Goal: Information Seeking & Learning: Check status

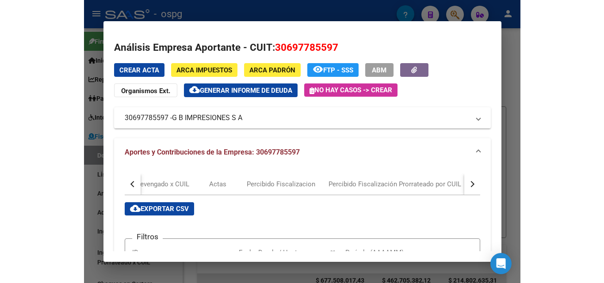
scroll to position [260, 0]
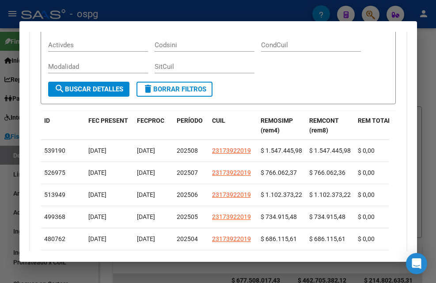
click at [430, 49] on div at bounding box center [218, 141] width 436 height 283
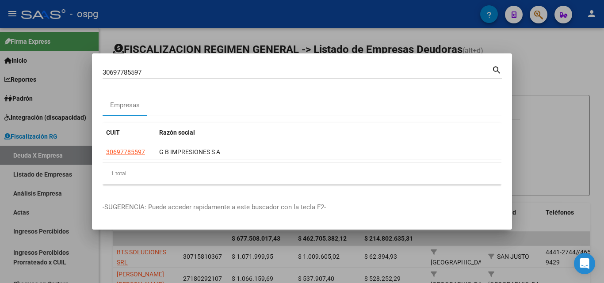
click at [436, 65] on div at bounding box center [302, 141] width 604 height 283
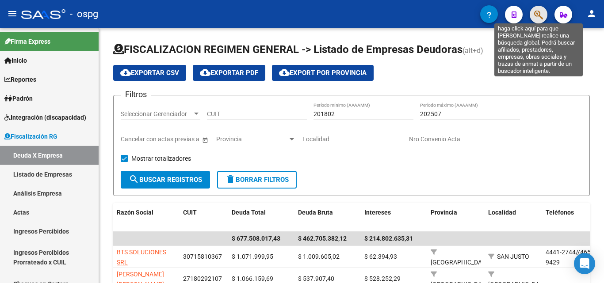
click at [436, 15] on icon "button" at bounding box center [538, 15] width 9 height 10
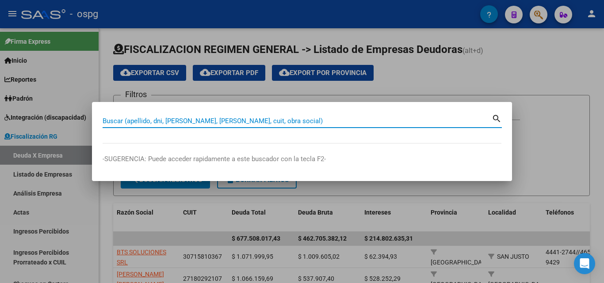
click at [130, 121] on input "Buscar (apellido, dni, [PERSON_NAME], [PERSON_NAME], cuit, obra social)" at bounding box center [297, 121] width 389 height 8
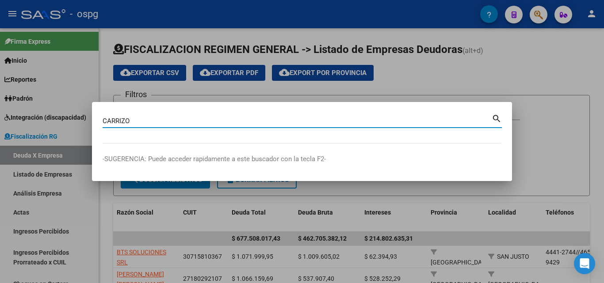
type input "CARRIZO"
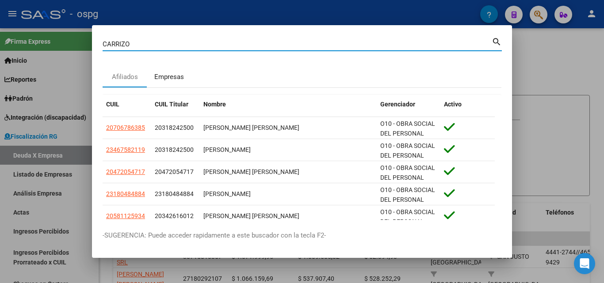
click at [178, 77] on div "Empresas" at bounding box center [169, 77] width 30 height 10
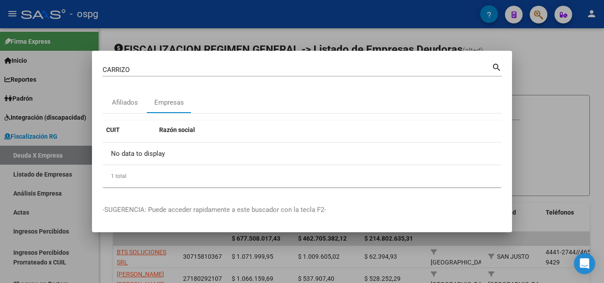
click at [436, 59] on div at bounding box center [302, 141] width 604 height 283
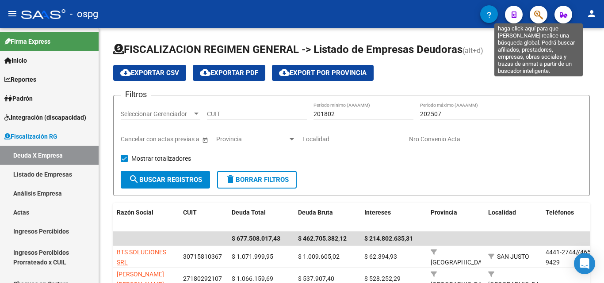
click at [436, 16] on icon "button" at bounding box center [538, 15] width 9 height 10
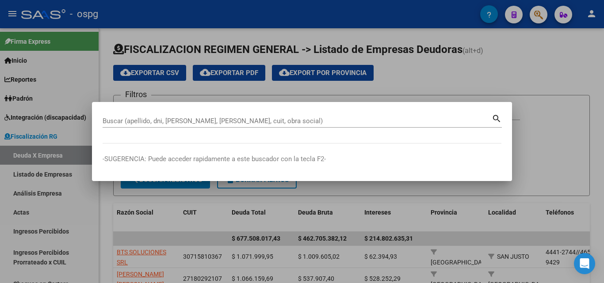
click at [167, 116] on div "Buscar (apellido, dni, [PERSON_NAME], [PERSON_NAME], cuit, obra social)" at bounding box center [297, 120] width 389 height 13
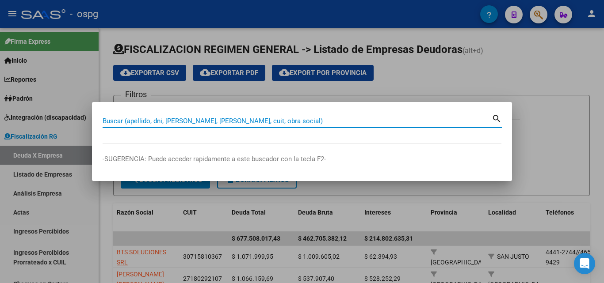
click at [162, 121] on input "Buscar (apellido, dni, [PERSON_NAME], [PERSON_NAME], cuit, obra social)" at bounding box center [297, 121] width 389 height 8
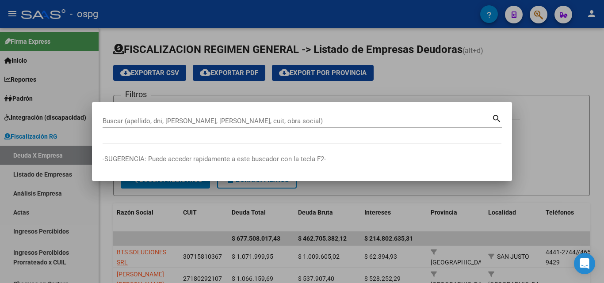
click at [436, 80] on div at bounding box center [302, 141] width 604 height 283
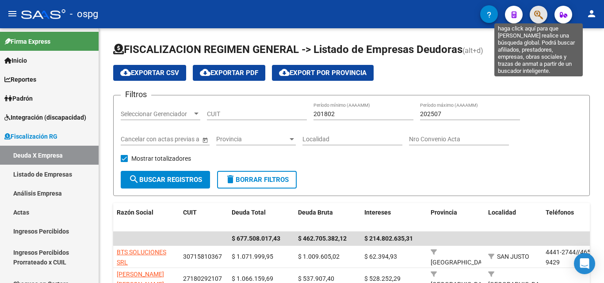
click at [436, 14] on icon "button" at bounding box center [538, 15] width 9 height 10
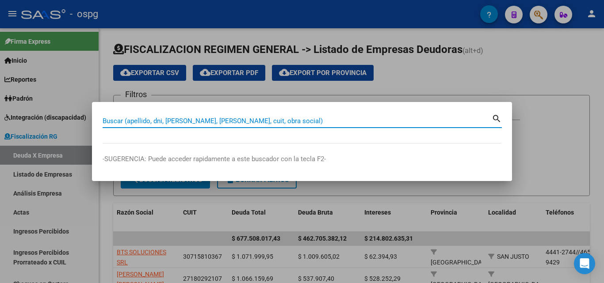
click at [183, 122] on input "Buscar (apellido, dni, [PERSON_NAME], [PERSON_NAME], cuit, obra social)" at bounding box center [297, 121] width 389 height 8
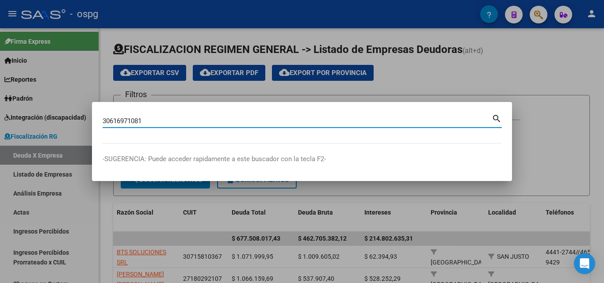
type input "30616971081"
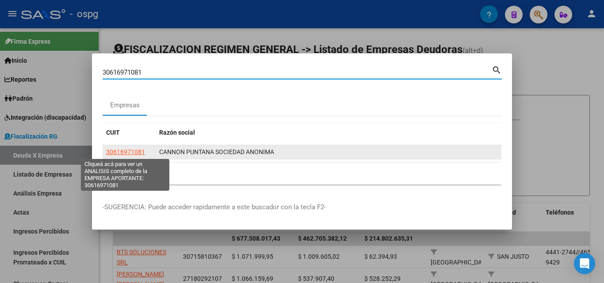
click at [136, 153] on span "30616971081" at bounding box center [125, 152] width 39 height 7
type textarea "30616971081"
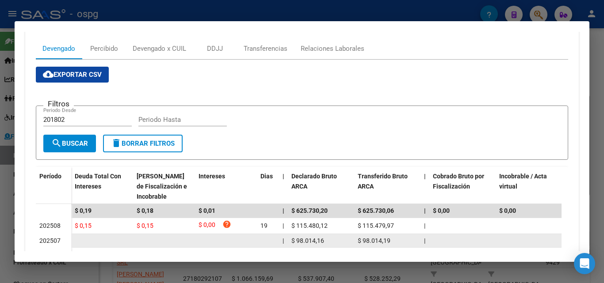
scroll to position [117, 0]
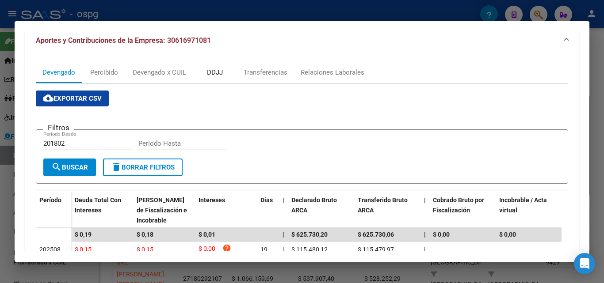
click at [223, 72] on div "DDJJ" at bounding box center [215, 73] width 16 height 10
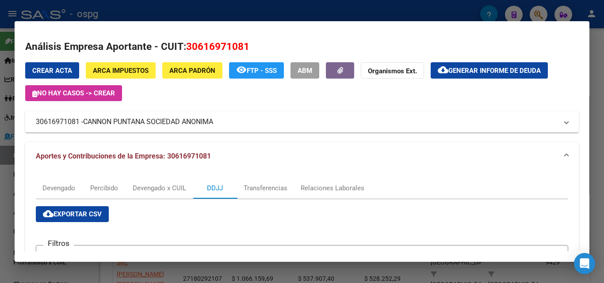
scroll to position [0, 0]
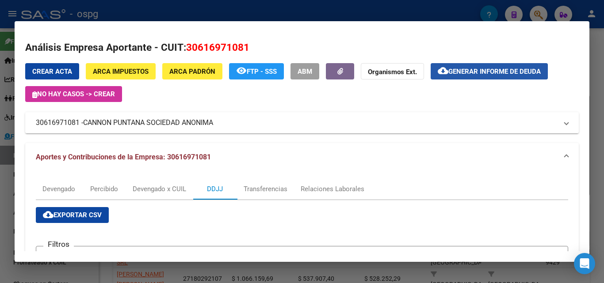
click at [436, 69] on span "Generar informe de deuda" at bounding box center [494, 72] width 92 height 8
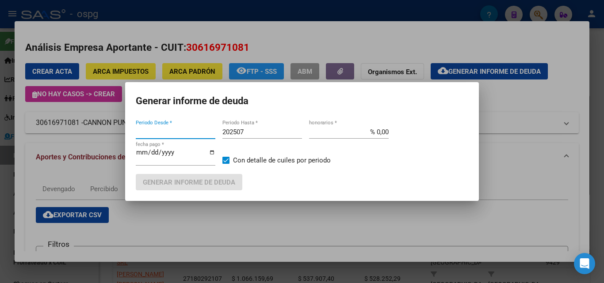
type input "201802"
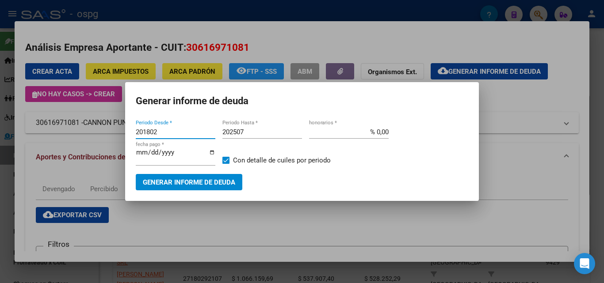
click at [366, 208] on div at bounding box center [302, 141] width 604 height 283
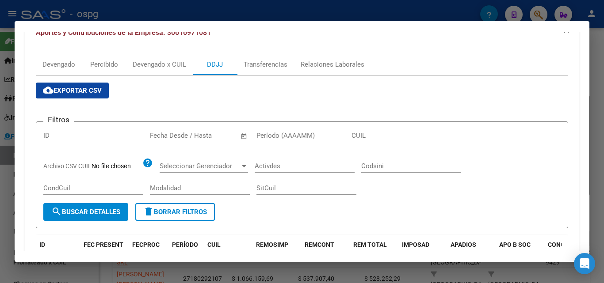
scroll to position [133, 0]
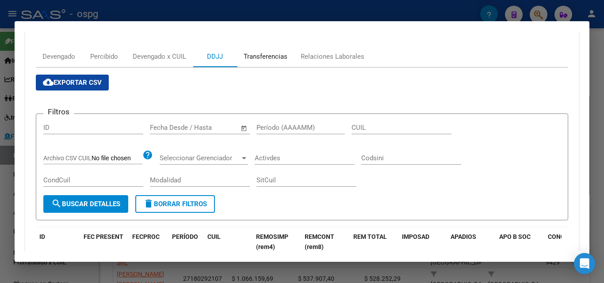
click at [269, 53] on div "Transferencias" at bounding box center [266, 57] width 44 height 10
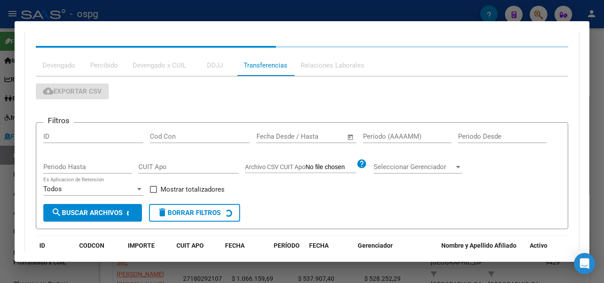
scroll to position [0, 0]
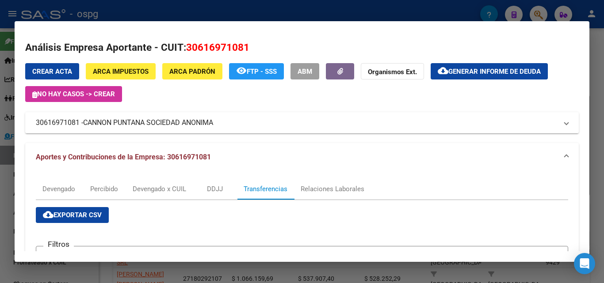
click at [0, 202] on div at bounding box center [302, 141] width 604 height 283
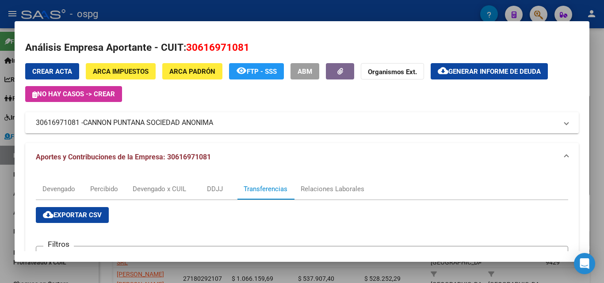
click at [0, 202] on div at bounding box center [302, 141] width 604 height 283
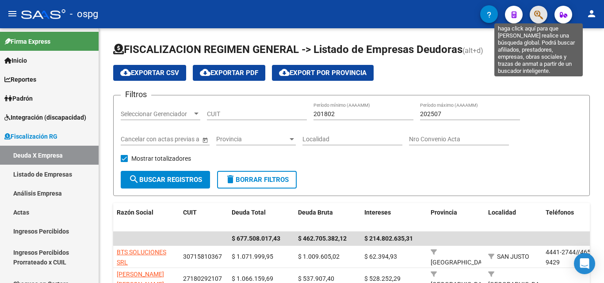
click at [436, 19] on icon "button" at bounding box center [538, 15] width 9 height 10
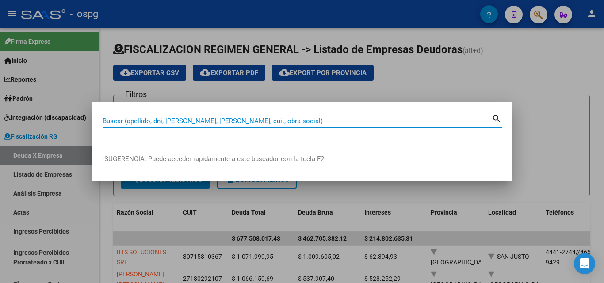
click at [188, 122] on input "Buscar (apellido, dni, [PERSON_NAME], [PERSON_NAME], cuit, obra social)" at bounding box center [297, 121] width 389 height 8
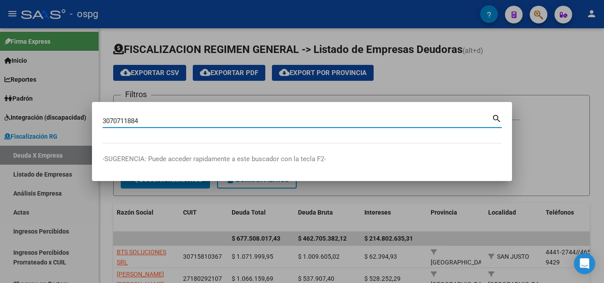
click at [122, 123] on input "3070711884" at bounding box center [297, 121] width 389 height 8
drag, startPoint x: 164, startPoint y: 119, endPoint x: 46, endPoint y: 120, distance: 118.5
click at [46, 120] on div "3070739899611884 Buscar (apellido, dni, [PERSON_NAME], [PERSON_NAME], cuit, obr…" at bounding box center [302, 141] width 604 height 283
type input "30708711884"
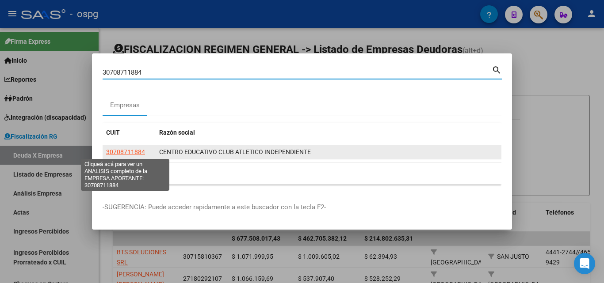
click at [126, 152] on span "30708711884" at bounding box center [125, 152] width 39 height 7
type textarea "30708711884"
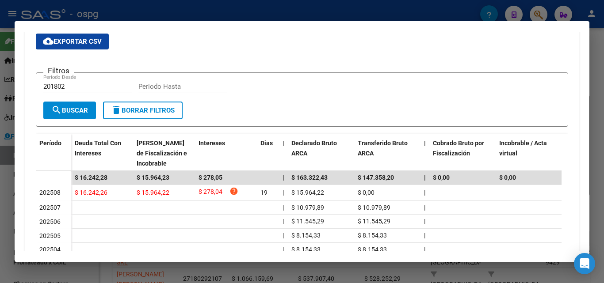
scroll to position [195, 0]
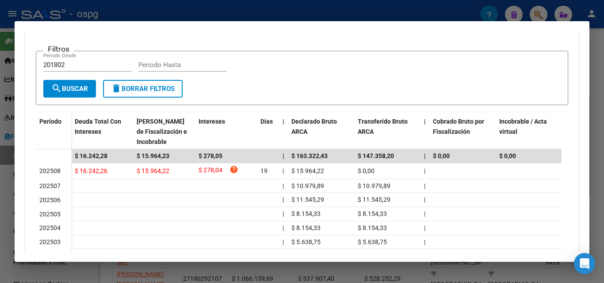
click at [0, 186] on div at bounding box center [302, 141] width 604 height 283
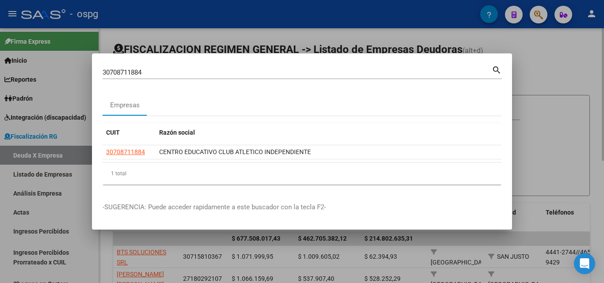
drag, startPoint x: 533, startPoint y: 57, endPoint x: 534, endPoint y: 50, distance: 6.8
click at [436, 53] on div at bounding box center [302, 141] width 604 height 283
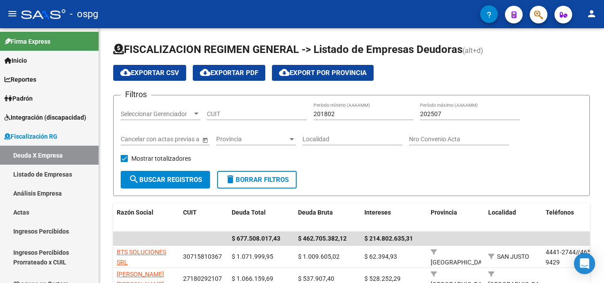
click at [436, 13] on button "button" at bounding box center [539, 15] width 18 height 18
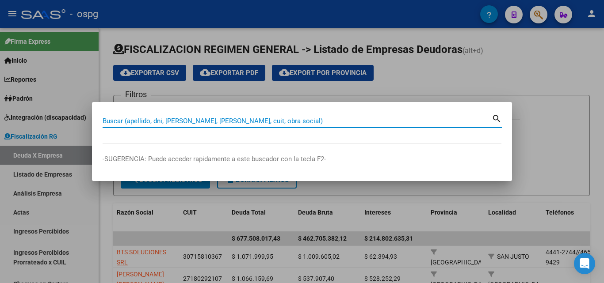
click at [131, 120] on input "Buscar (apellido, dni, [PERSON_NAME], [PERSON_NAME], cuit, obra social)" at bounding box center [297, 121] width 389 height 8
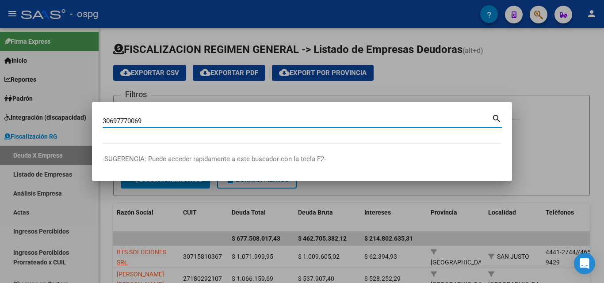
type input "30697770069"
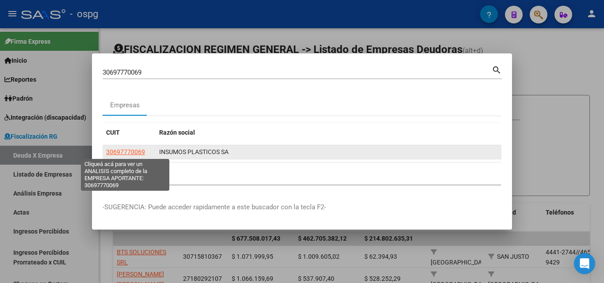
click at [130, 149] on span "30697770069" at bounding box center [125, 152] width 39 height 7
type textarea "30697770069"
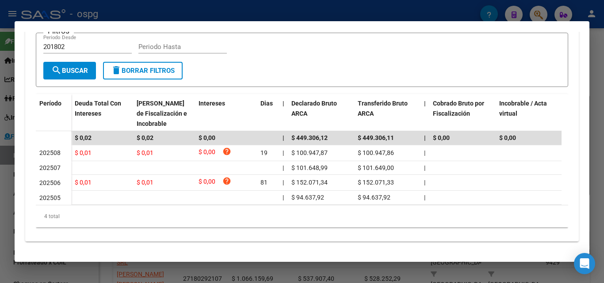
scroll to position [221, 0]
click at [0, 167] on div at bounding box center [302, 141] width 604 height 283
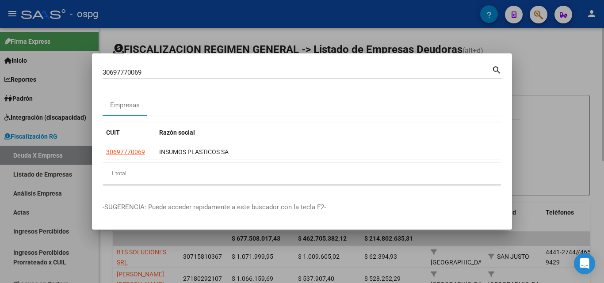
click at [436, 70] on div at bounding box center [302, 141] width 604 height 283
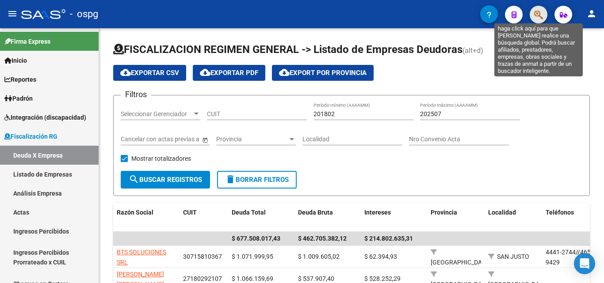
click at [436, 11] on icon "button" at bounding box center [538, 15] width 9 height 10
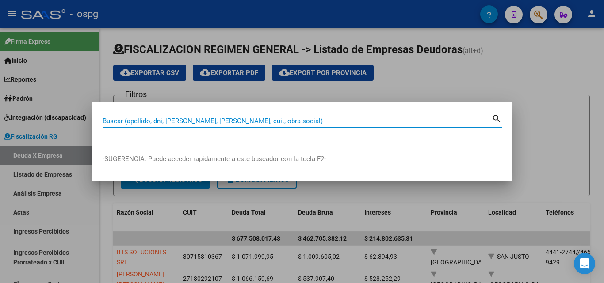
click at [129, 122] on input "Buscar (apellido, dni, [PERSON_NAME], [PERSON_NAME], cuit, obra social)" at bounding box center [297, 121] width 389 height 8
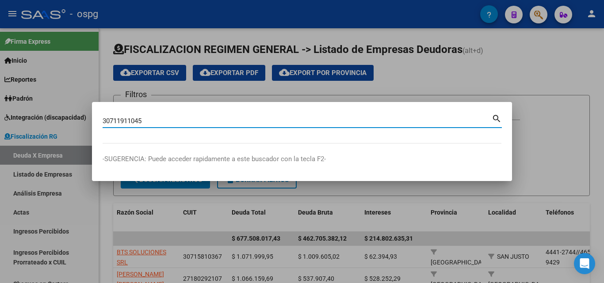
type input "30711911045"
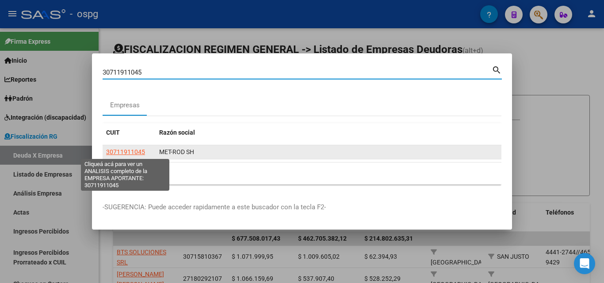
click at [130, 151] on span "30711911045" at bounding box center [125, 152] width 39 height 7
type textarea "30711911045"
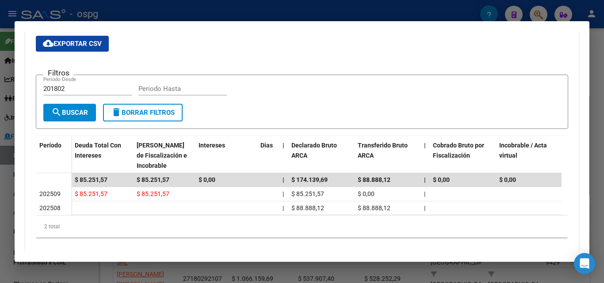
scroll to position [189, 0]
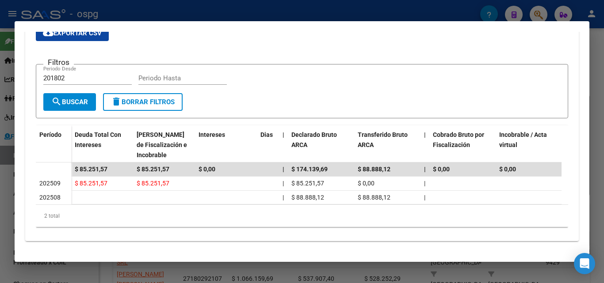
click at [436, 82] on div at bounding box center [302, 141] width 604 height 283
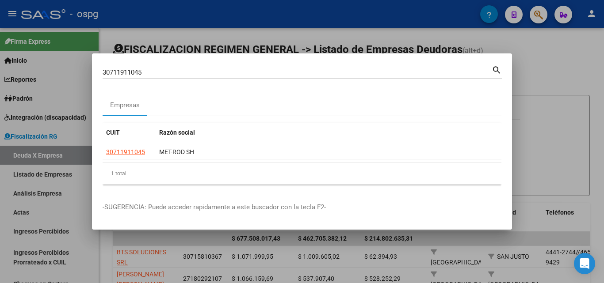
click at [436, 16] on div at bounding box center [302, 141] width 604 height 283
click at [436, 16] on icon "button" at bounding box center [538, 15] width 9 height 10
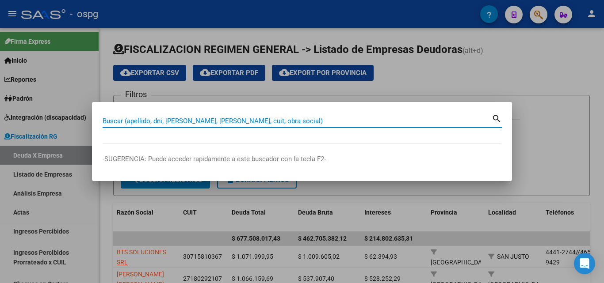
click at [307, 120] on input "Buscar (apellido, dni, [PERSON_NAME], [PERSON_NAME], cuit, obra social)" at bounding box center [297, 121] width 389 height 8
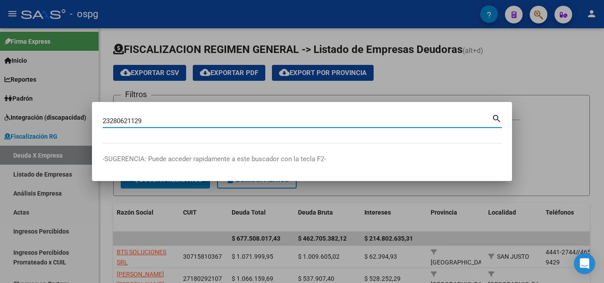
type input "23280621129"
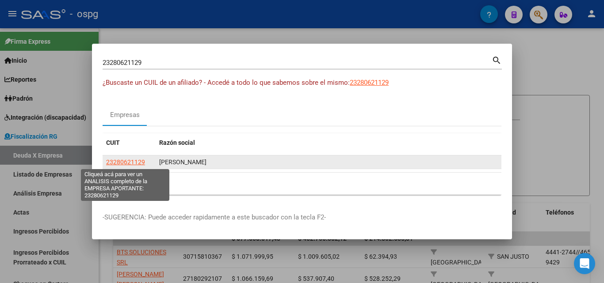
click at [130, 161] on span "23280621129" at bounding box center [125, 162] width 39 height 7
type textarea "23280621129"
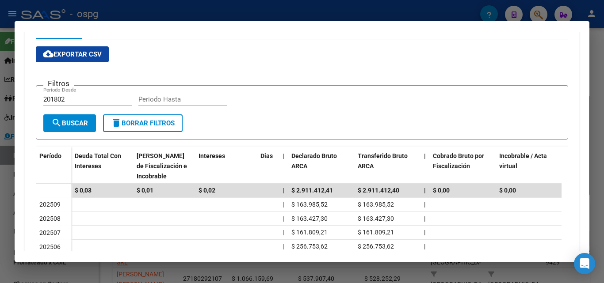
scroll to position [265, 0]
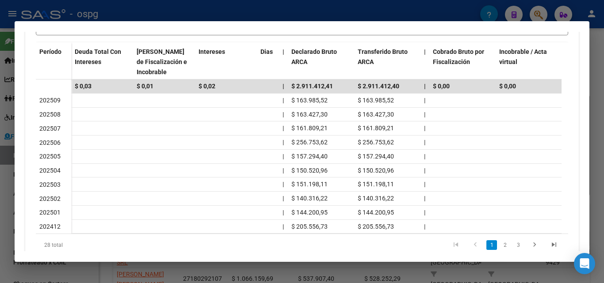
click at [0, 200] on div at bounding box center [302, 141] width 604 height 283
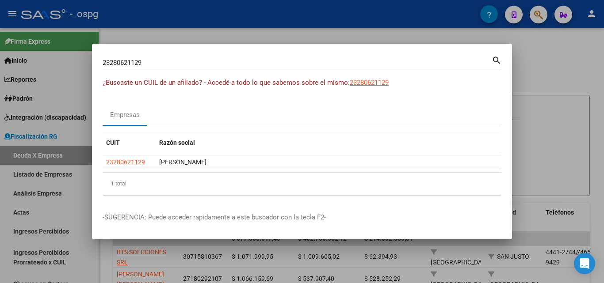
click at [282, 34] on div at bounding box center [302, 141] width 604 height 283
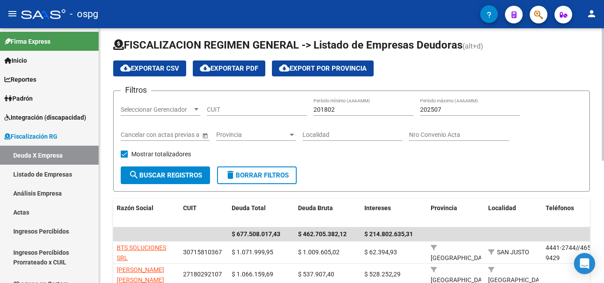
scroll to position [0, 0]
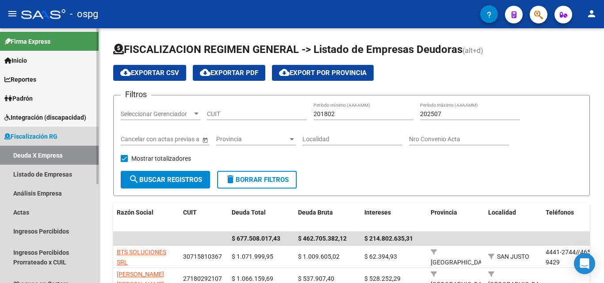
click at [50, 157] on link "Deuda X Empresa" at bounding box center [49, 155] width 99 height 19
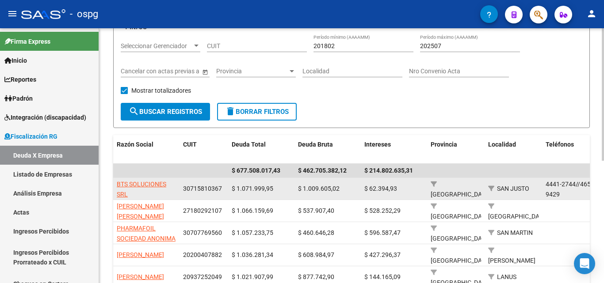
scroll to position [88, 0]
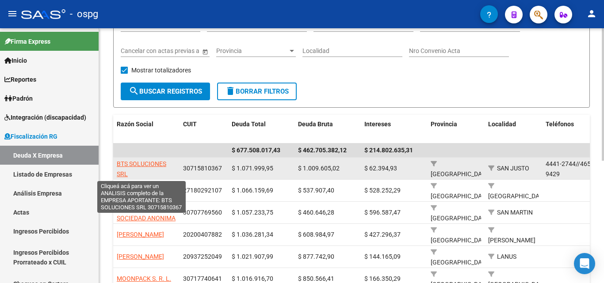
click at [123, 161] on span "BTS SOLUCIONES SRL" at bounding box center [142, 168] width 50 height 17
type textarea "30715810367"
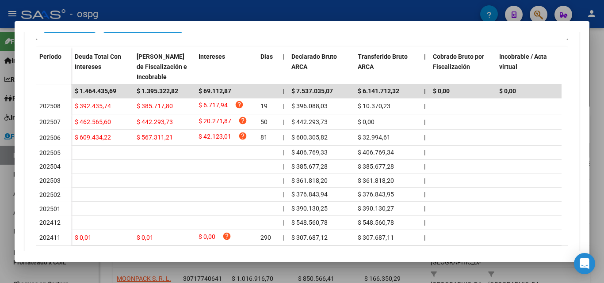
scroll to position [265, 0]
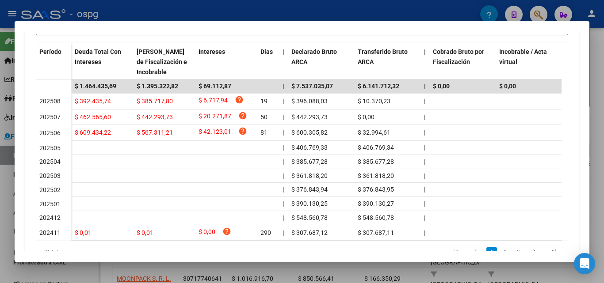
click at [5, 196] on div at bounding box center [302, 141] width 604 height 283
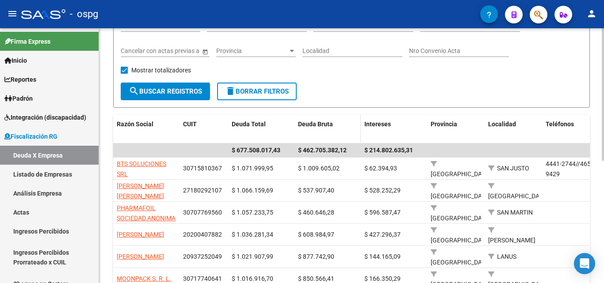
scroll to position [44, 0]
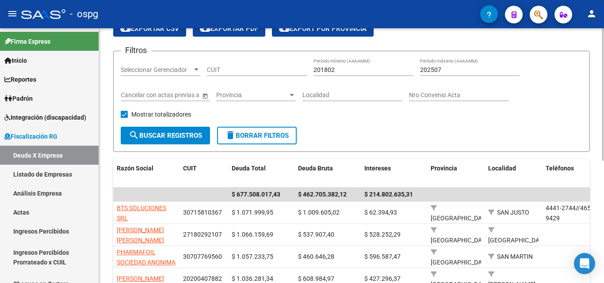
click at [291, 97] on div at bounding box center [292, 95] width 8 height 7
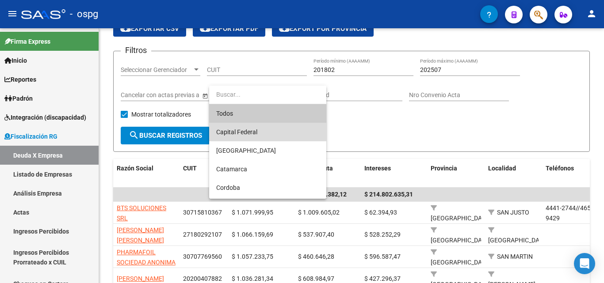
click at [263, 129] on span "Capital Federal" at bounding box center [267, 132] width 103 height 19
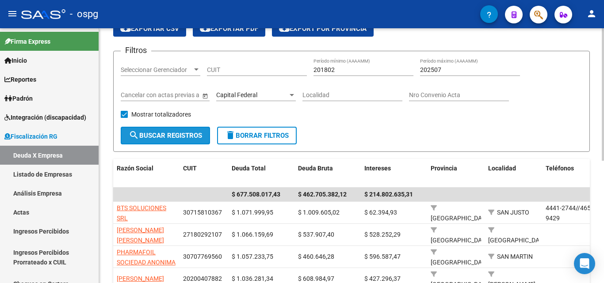
click at [161, 135] on span "search Buscar Registros" at bounding box center [165, 136] width 73 height 8
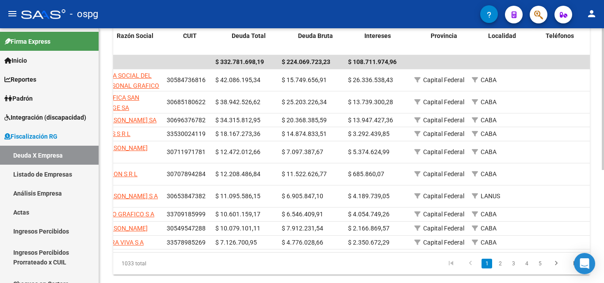
scroll to position [0, 0]
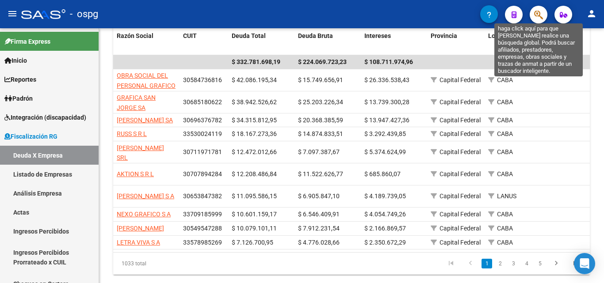
click at [436, 17] on icon "button" at bounding box center [538, 15] width 9 height 10
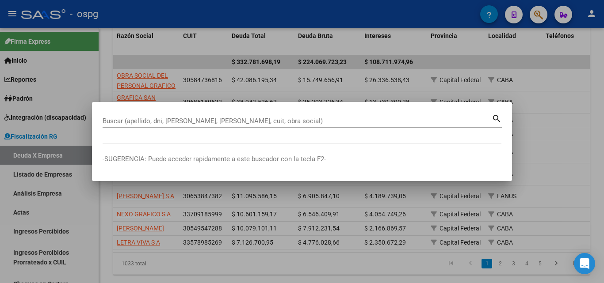
click at [436, 135] on div at bounding box center [302, 141] width 604 height 283
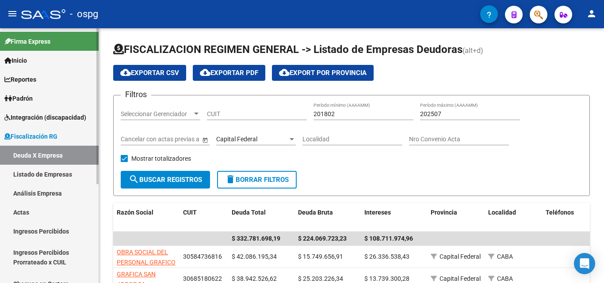
click at [50, 155] on link "Deuda X Empresa" at bounding box center [49, 155] width 99 height 19
click at [290, 143] on div at bounding box center [292, 139] width 8 height 7
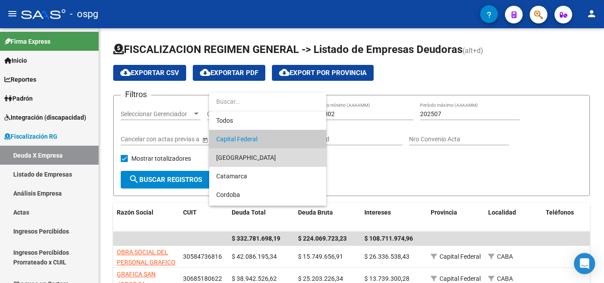
click at [242, 153] on span "[GEOGRAPHIC_DATA]" at bounding box center [267, 158] width 103 height 19
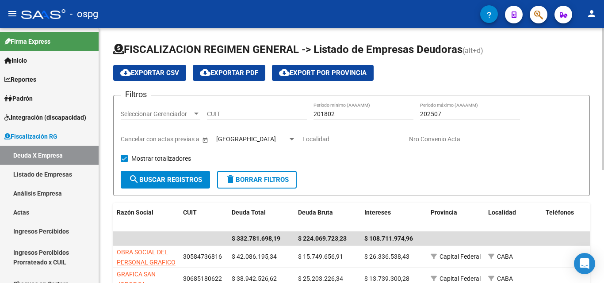
click at [345, 135] on div "Localidad" at bounding box center [352, 137] width 100 height 18
click at [345, 139] on input "Localidad" at bounding box center [352, 140] width 100 height 8
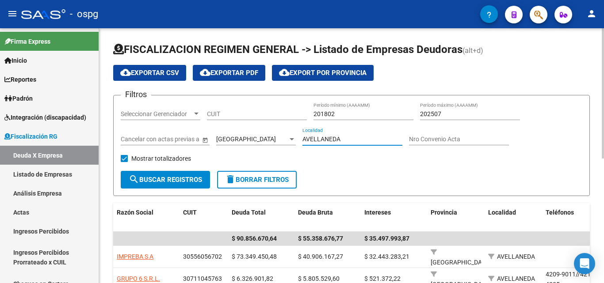
type input "AVELLANEDA"
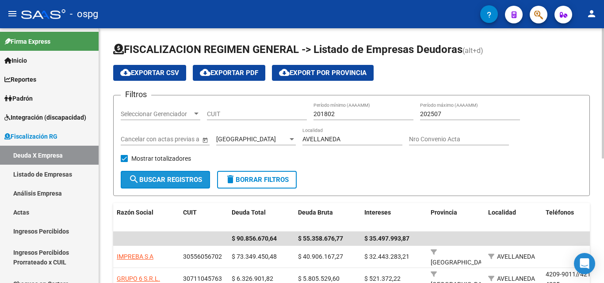
click at [169, 176] on span "search Buscar Registros" at bounding box center [165, 180] width 73 height 8
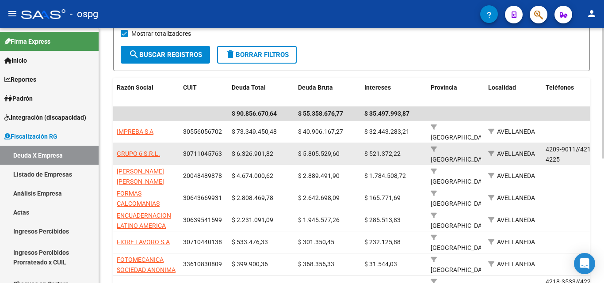
scroll to position [133, 0]
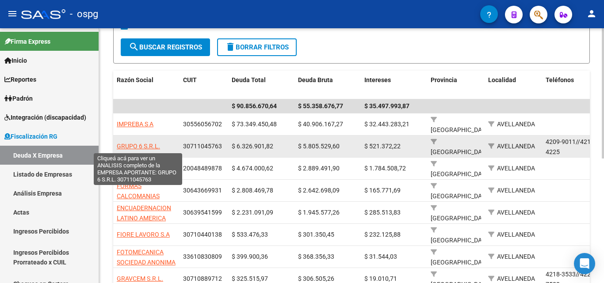
click at [137, 145] on span "GRUPO 6 S.R.L." at bounding box center [138, 146] width 43 height 7
copy span
type textarea "30711045763"
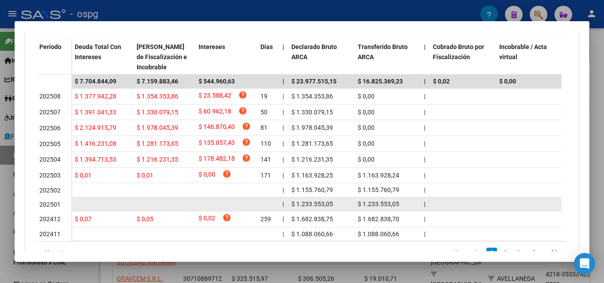
scroll to position [316, 0]
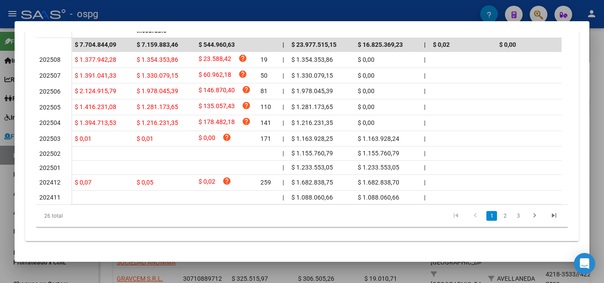
click at [0, 210] on div at bounding box center [302, 141] width 604 height 283
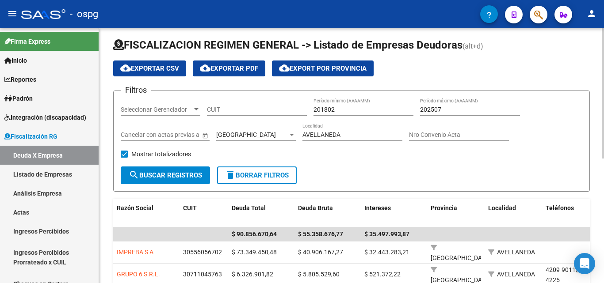
scroll to position [0, 0]
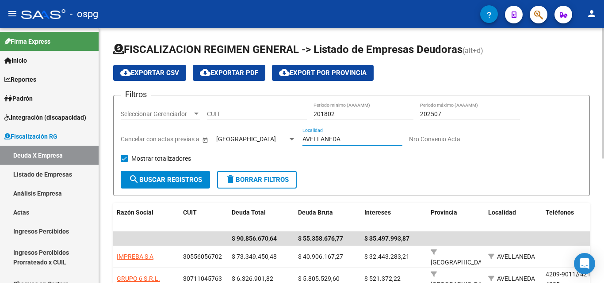
drag, startPoint x: 341, startPoint y: 140, endPoint x: 269, endPoint y: 130, distance: 72.6
click at [269, 130] on div "Filtros Seleccionar Gerenciador Seleccionar Gerenciador CUIT 201802 Período mín…" at bounding box center [351, 137] width 461 height 69
click at [193, 175] on button "search Buscar Registros" at bounding box center [165, 180] width 89 height 18
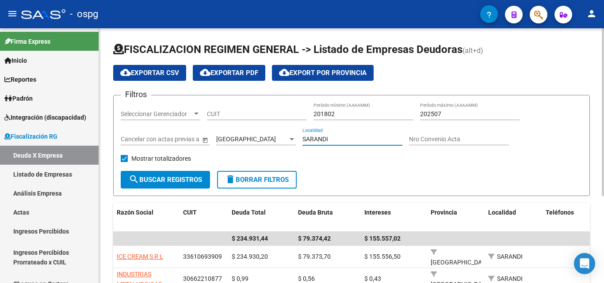
drag, startPoint x: 333, startPoint y: 139, endPoint x: 278, endPoint y: 136, distance: 55.3
click at [278, 136] on div "Filtros Seleccionar Gerenciador Seleccionar Gerenciador CUIT 201802 Período mín…" at bounding box center [351, 137] width 461 height 69
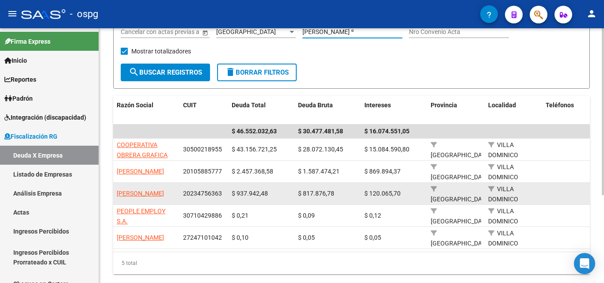
scroll to position [2, 0]
type input "[PERSON_NAME] º"
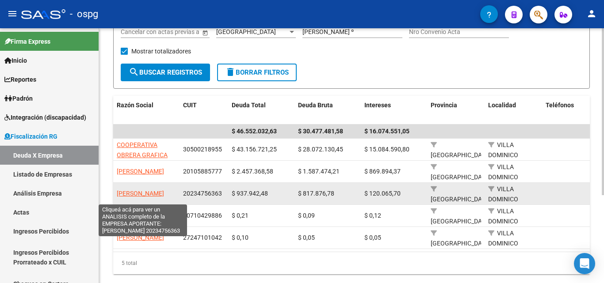
click at [146, 190] on span "[PERSON_NAME]" at bounding box center [140, 193] width 47 height 7
type textarea "20234756363"
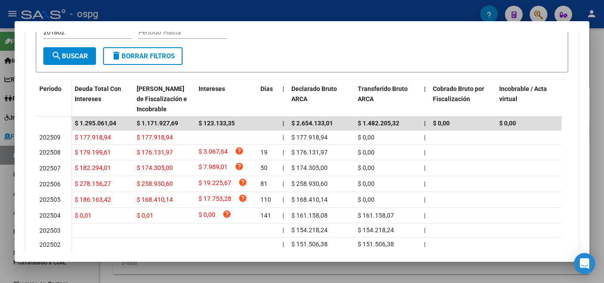
scroll to position [226, 0]
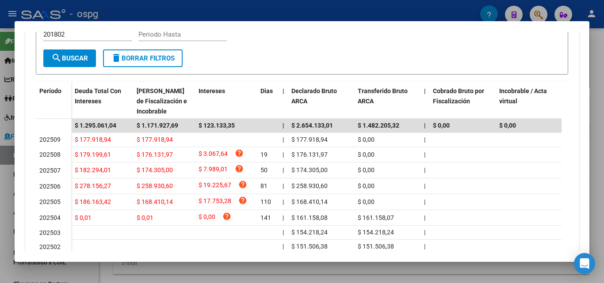
click at [0, 233] on div at bounding box center [302, 141] width 604 height 283
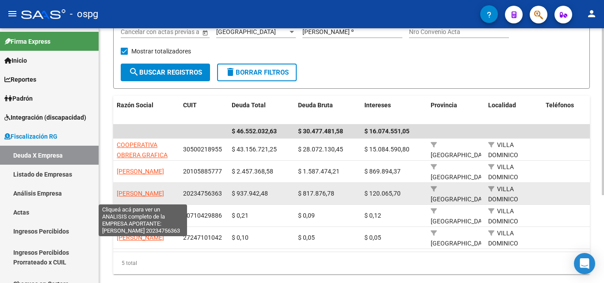
click at [125, 190] on span "[PERSON_NAME]" at bounding box center [140, 193] width 47 height 7
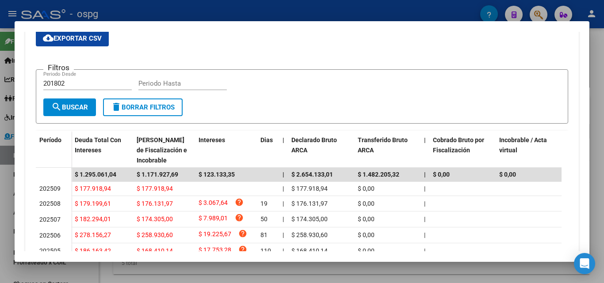
scroll to position [265, 0]
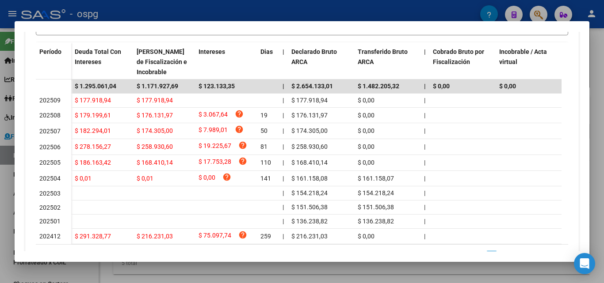
click at [7, 167] on div at bounding box center [302, 141] width 604 height 283
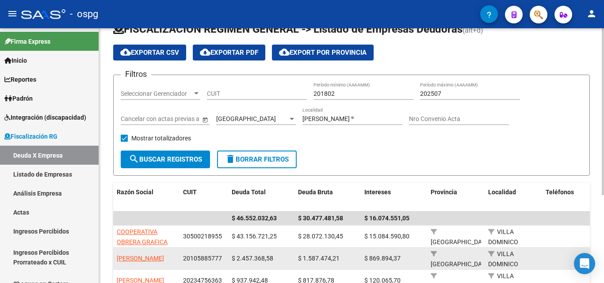
scroll to position [19, 0]
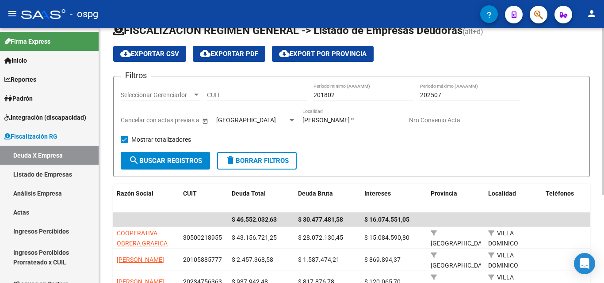
click at [358, 120] on input "[PERSON_NAME] º" at bounding box center [352, 121] width 100 height 8
type input "V"
type input "W"
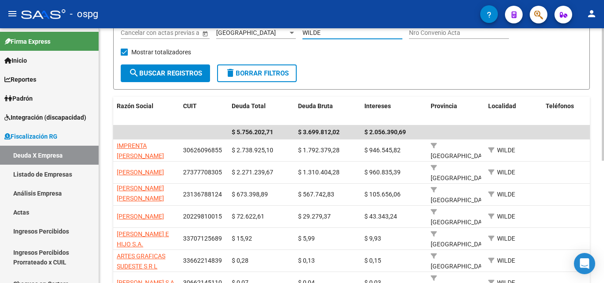
scroll to position [152, 0]
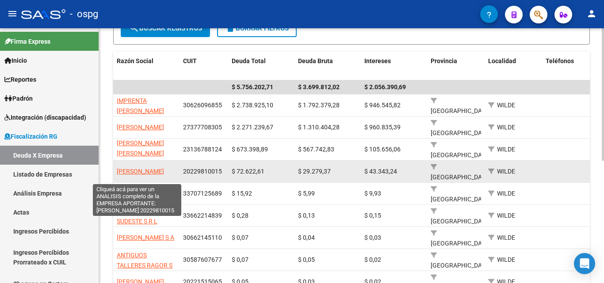
type input "WILDE"
click at [132, 168] on span "[PERSON_NAME]" at bounding box center [140, 171] width 47 height 7
type textarea "20229810015"
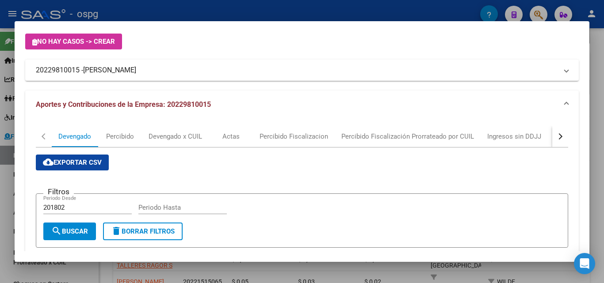
scroll to position [221, 0]
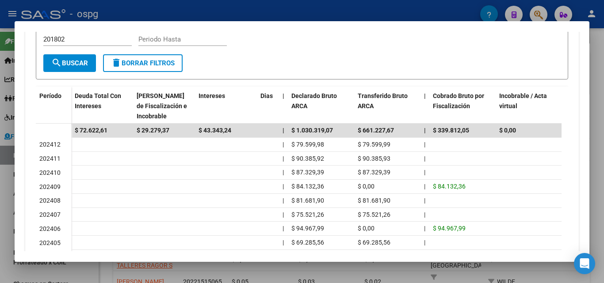
click at [0, 177] on div at bounding box center [302, 141] width 604 height 283
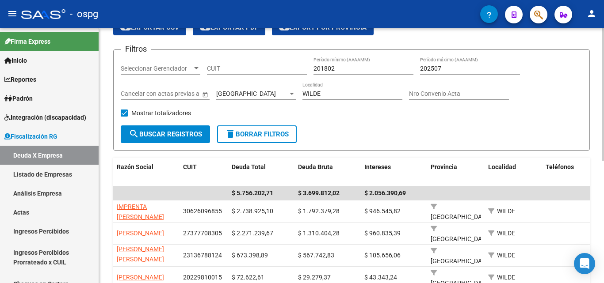
scroll to position [19, 0]
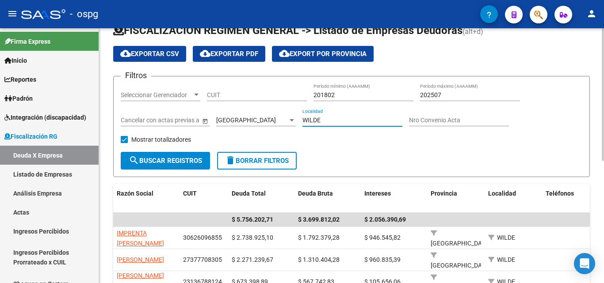
click at [325, 120] on input "WILDE" at bounding box center [352, 121] width 100 height 8
type input "W"
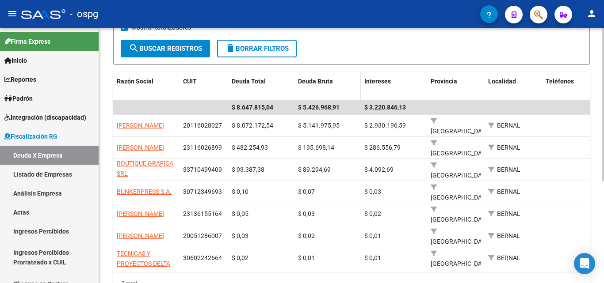
scroll to position [170, 0]
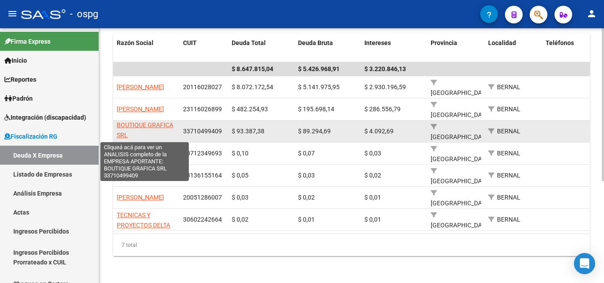
type input "BERNAL"
click at [139, 123] on span "BOUTIQUE GRAFICA SRL" at bounding box center [145, 130] width 57 height 17
type textarea "33710499409"
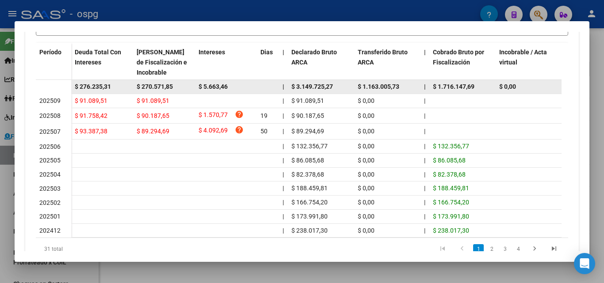
scroll to position [265, 0]
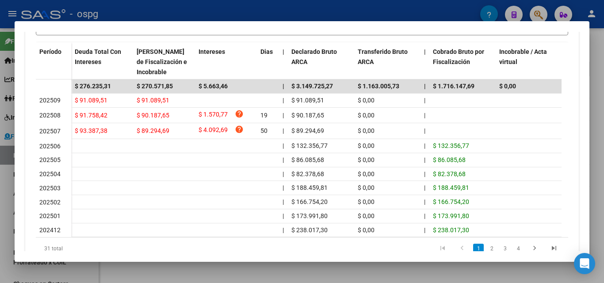
click at [0, 176] on div at bounding box center [302, 141] width 604 height 283
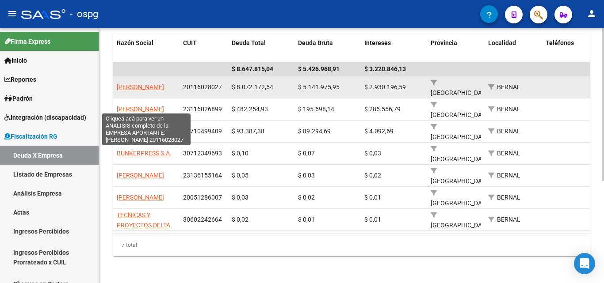
scroll to position [0, 0]
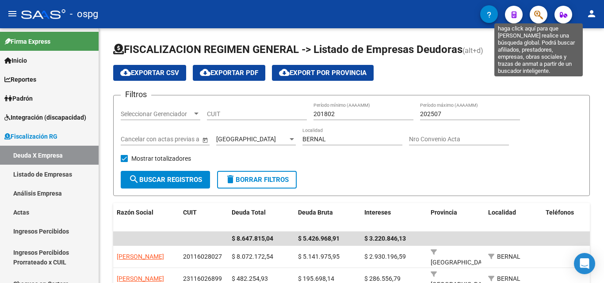
click at [436, 12] on icon "button" at bounding box center [538, 15] width 9 height 10
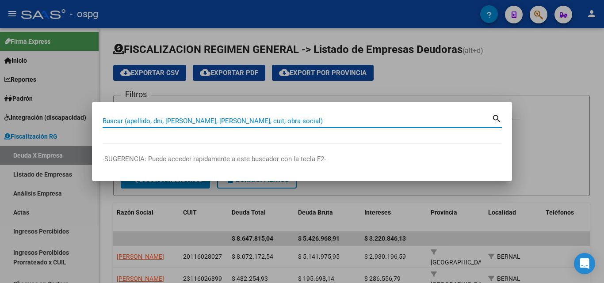
click at [150, 123] on input "Buscar (apellido, dni, [PERSON_NAME], [PERSON_NAME], cuit, obra social)" at bounding box center [297, 121] width 389 height 8
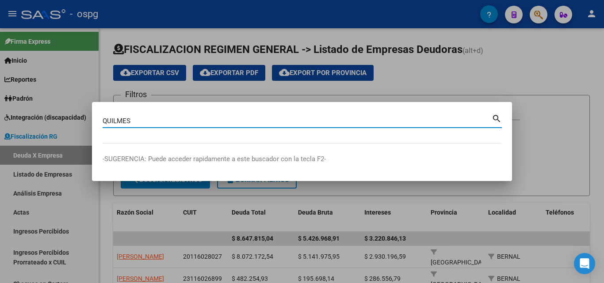
type input "QUILMES"
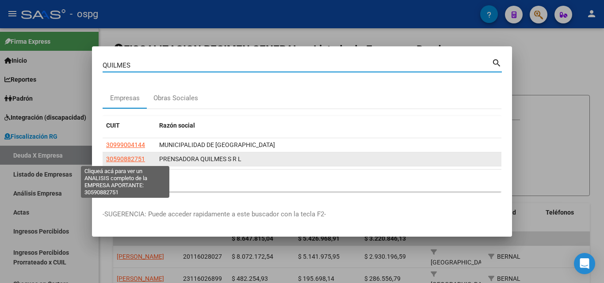
click at [134, 160] on span "30590882751" at bounding box center [125, 159] width 39 height 7
copy span "2"
type textarea "30590882751"
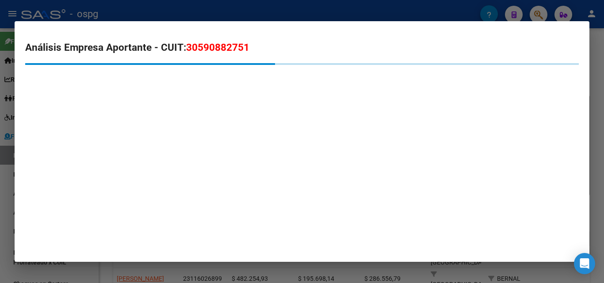
click at [0, 193] on div at bounding box center [302, 141] width 604 height 283
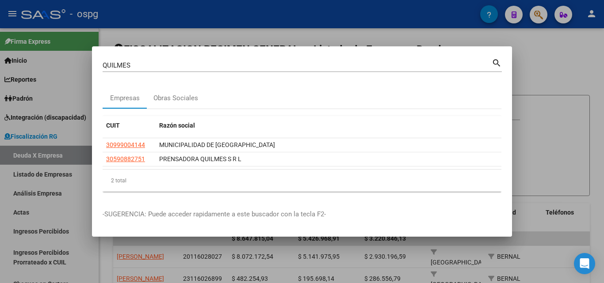
click at [436, 76] on div at bounding box center [302, 141] width 604 height 283
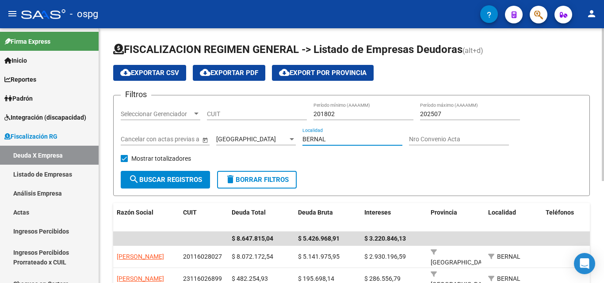
click at [332, 139] on input "BERNAL" at bounding box center [352, 140] width 100 height 8
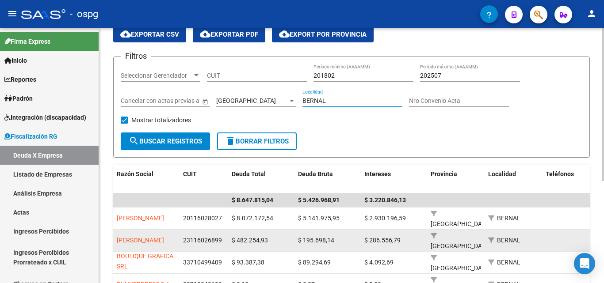
scroll to position [37, 0]
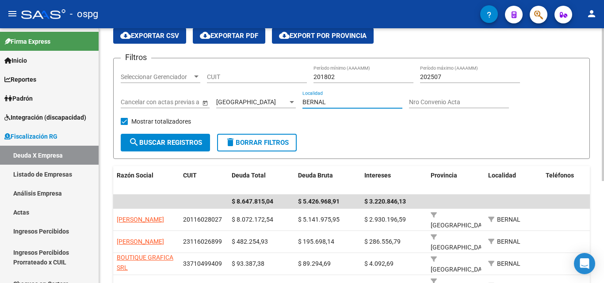
drag, startPoint x: 337, startPoint y: 102, endPoint x: 203, endPoint y: 99, distance: 134.0
click at [203, 99] on div "Filtros Seleccionar Gerenciador Seleccionar Gerenciador CUIT 201802 Período mín…" at bounding box center [351, 99] width 461 height 69
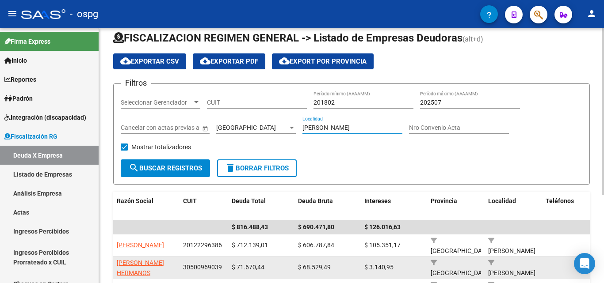
scroll to position [0, 0]
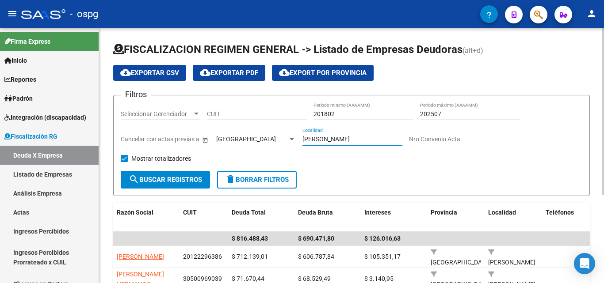
drag, startPoint x: 368, startPoint y: 139, endPoint x: 223, endPoint y: 127, distance: 145.5
click at [217, 129] on div "Filtros Seleccionar Gerenciador Seleccionar Gerenciador CUIT 201802 Período mín…" at bounding box center [351, 137] width 461 height 69
type input "BERAZATEGUI"
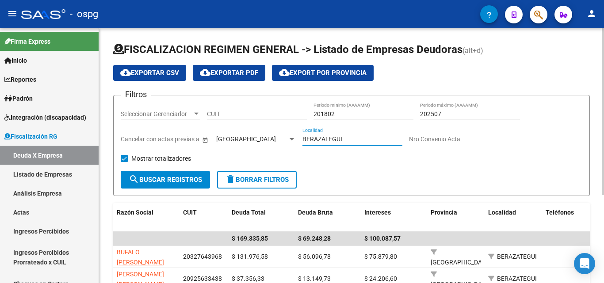
drag, startPoint x: 338, startPoint y: 137, endPoint x: 299, endPoint y: 134, distance: 39.1
click at [299, 134] on div "Filtros Seleccionar Gerenciador Seleccionar Gerenciador CUIT 201802 Período mín…" at bounding box center [351, 137] width 461 height 69
type input "T"
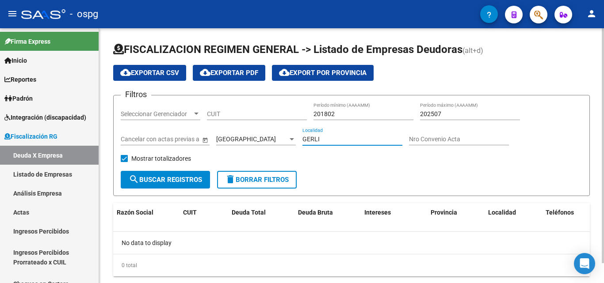
drag, startPoint x: 343, startPoint y: 139, endPoint x: 243, endPoint y: 130, distance: 100.3
click at [243, 130] on div "Filtros Seleccionar Gerenciador Seleccionar Gerenciador CUIT 201802 Período mín…" at bounding box center [351, 137] width 461 height 69
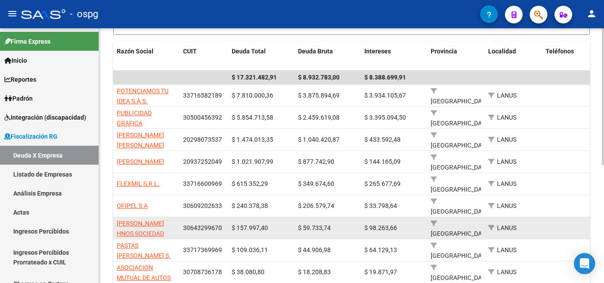
scroll to position [220, 0]
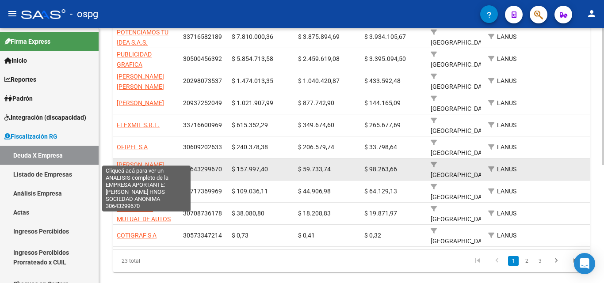
type input "LANUS"
click at [139, 161] on span "[PERSON_NAME] HNOS SOCIEDAD ANONIMA" at bounding box center [140, 174] width 47 height 27
type textarea "30643299670"
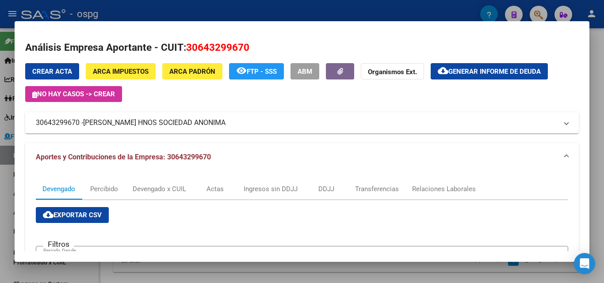
click at [436, 125] on div at bounding box center [302, 141] width 604 height 283
